Goal: Information Seeking & Learning: Find specific fact

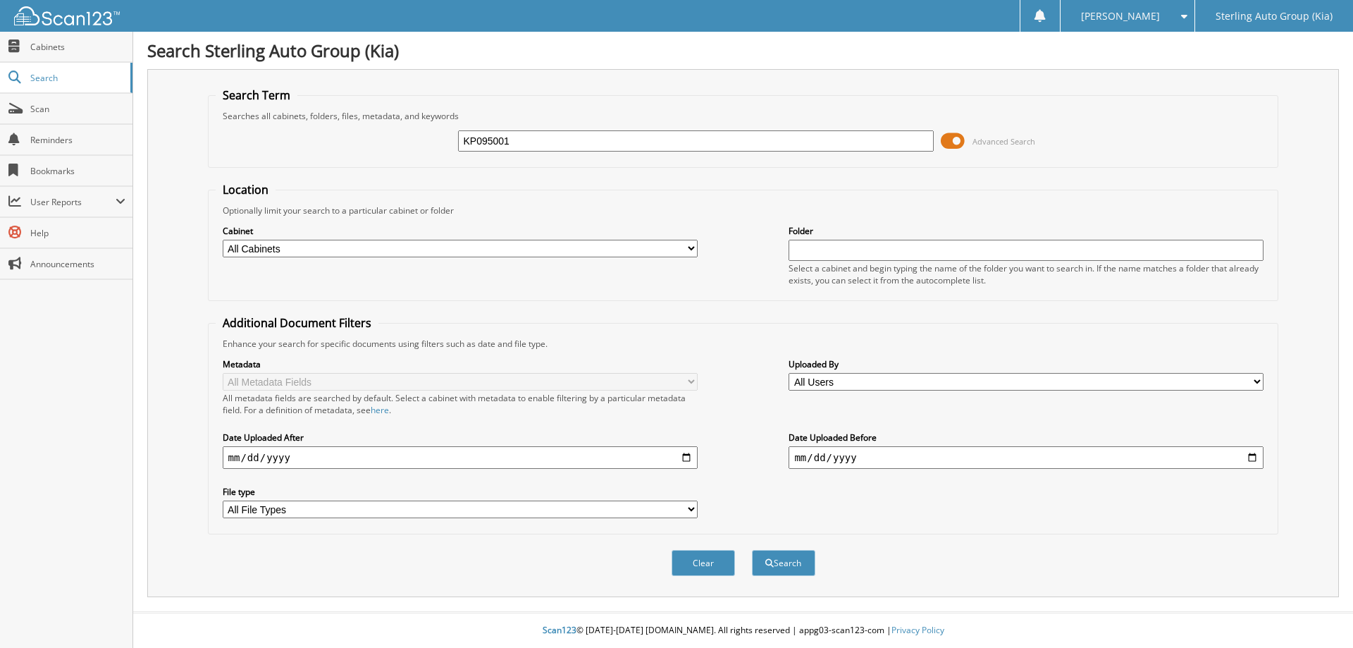
type input "KP095001"
click at [752, 550] on button "Search" at bounding box center [783, 563] width 63 height 26
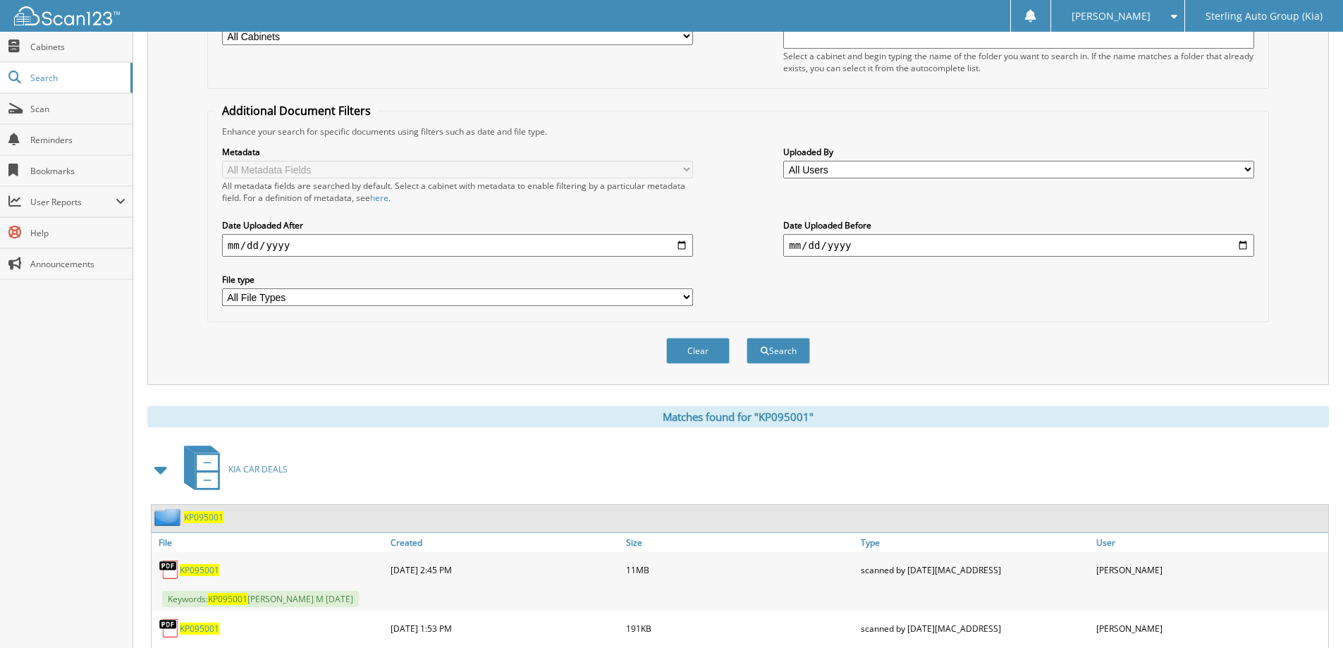
scroll to position [277, 0]
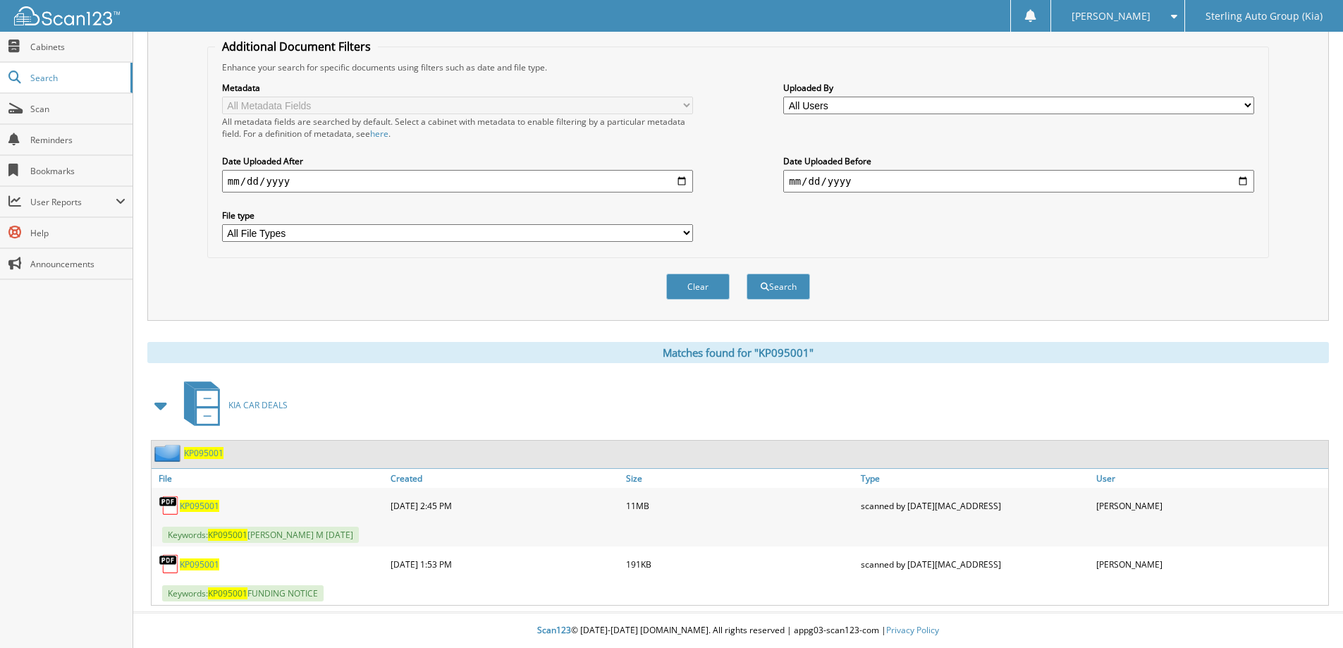
click at [285, 543] on div "Keywords: KP095001 [PERSON_NAME] M [DATE]" at bounding box center [740, 534] width 1176 height 23
click at [276, 541] on span "Keywords: KP095001 [PERSON_NAME] M [DATE]" at bounding box center [260, 535] width 197 height 16
click at [277, 537] on span "Keywords: KP095001 [PERSON_NAME] M [DATE]" at bounding box center [260, 535] width 197 height 16
click at [204, 504] on span "KP095001" at bounding box center [199, 506] width 39 height 12
